Goal: Task Accomplishment & Management: Use online tool/utility

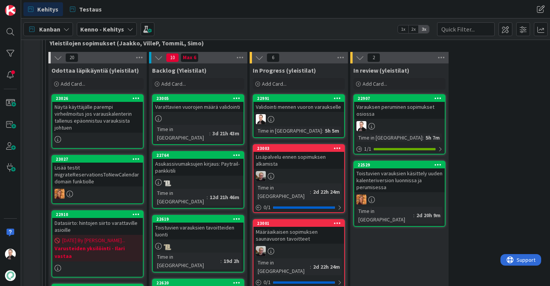
scroll to position [151, 0]
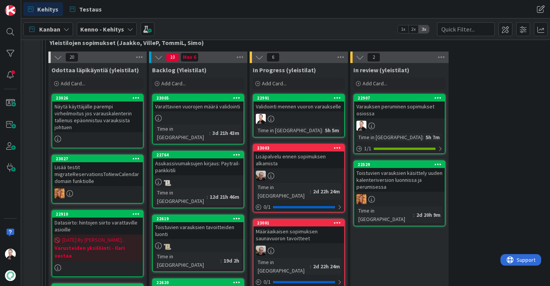
click at [280, 106] on div "Validointi mennen vuoron varaukselle" at bounding box center [298, 106] width 91 height 10
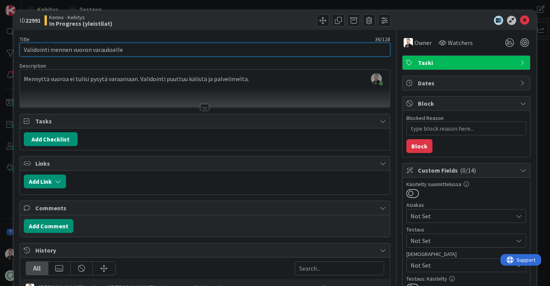
drag, startPoint x: 139, startPoint y: 53, endPoint x: 8, endPoint y: 50, distance: 131.0
click at [8, 50] on div "ID 22991 Kenno - Kehitys In Progress (yleistilat) Title 36 / 128 Validointi men…" at bounding box center [275, 143] width 550 height 286
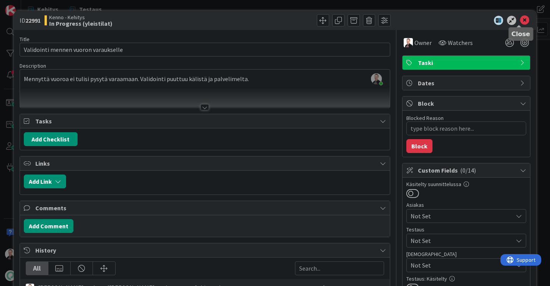
click at [520, 20] on icon at bounding box center [524, 20] width 9 height 9
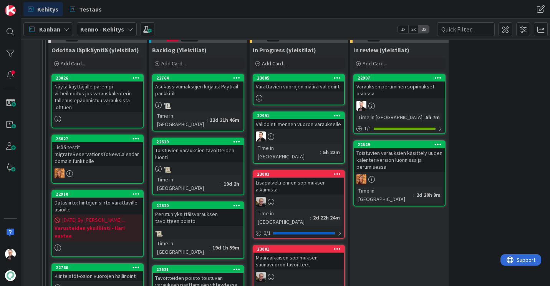
scroll to position [178, 0]
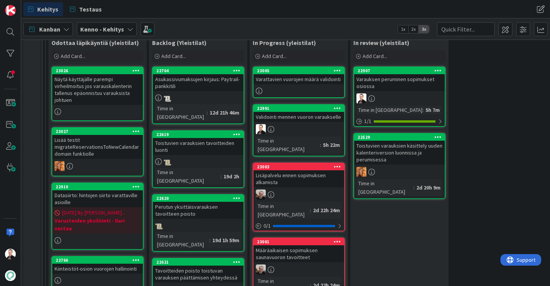
click at [312, 78] on div "Varattavien vuorojen määrä validointi" at bounding box center [298, 79] width 91 height 10
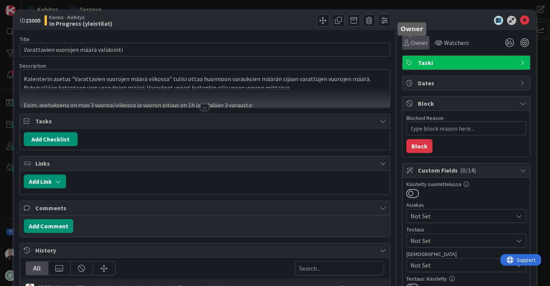
click at [410, 44] on span "Owner" at bounding box center [418, 42] width 17 height 9
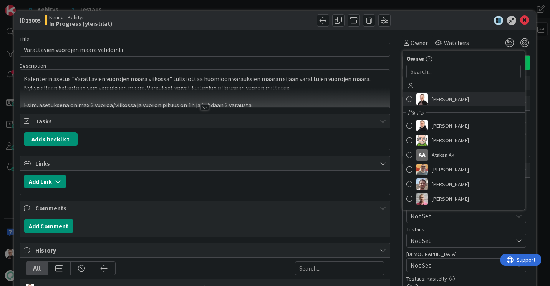
click at [425, 97] on link "Ville Prami" at bounding box center [463, 99] width 122 height 15
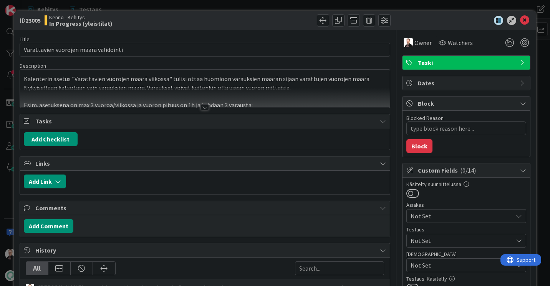
type textarea "x"
click at [520, 18] on icon at bounding box center [524, 20] width 9 height 9
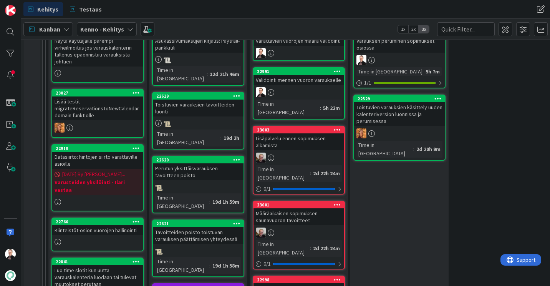
scroll to position [139, 0]
